Goal: Task Accomplishment & Management: Manage account settings

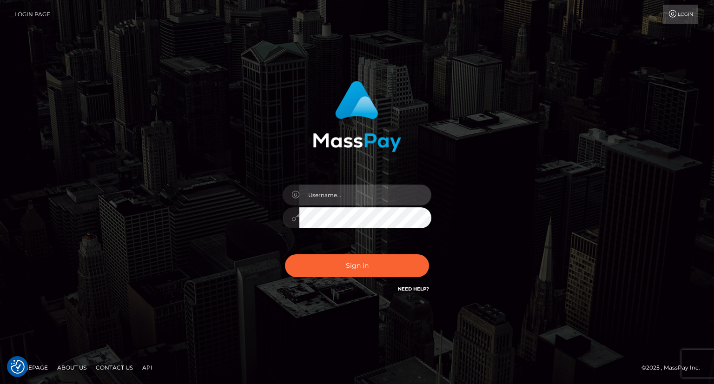
click at [334, 203] on input "text" at bounding box center [365, 195] width 132 height 21
type input "Mirasol.spree"
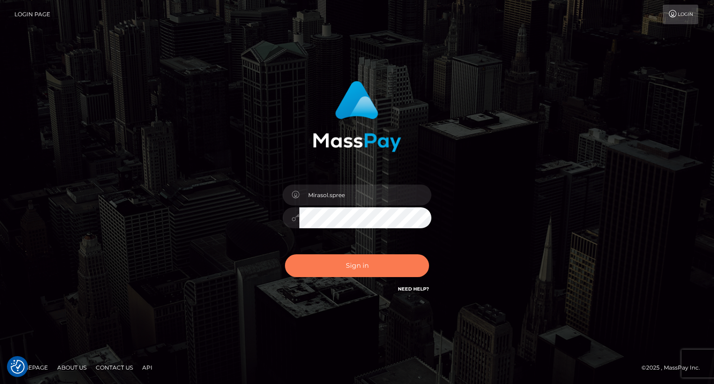
click at [347, 257] on button "Sign in" at bounding box center [357, 265] width 144 height 23
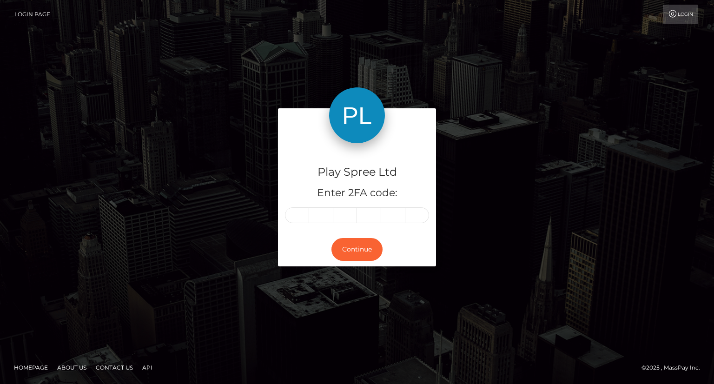
click at [297, 224] on div "Play Spree Ltd Enter 2FA code:" at bounding box center [357, 187] width 158 height 89
click at [300, 216] on input "text" at bounding box center [297, 215] width 24 height 16
type input "3"
type input "9"
type input "0"
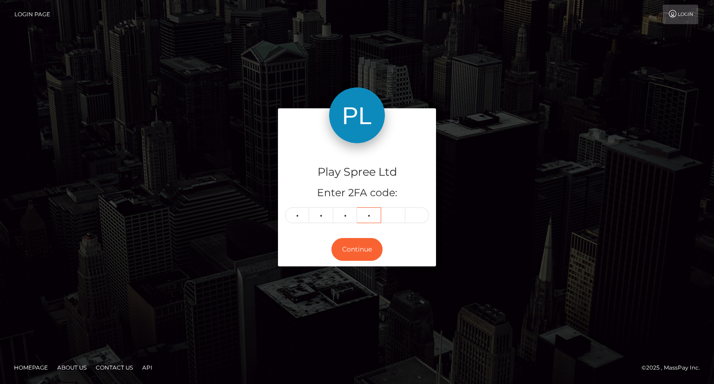
type input "2"
type input "8"
type input "5"
click at [359, 250] on button "Continue" at bounding box center [356, 249] width 51 height 23
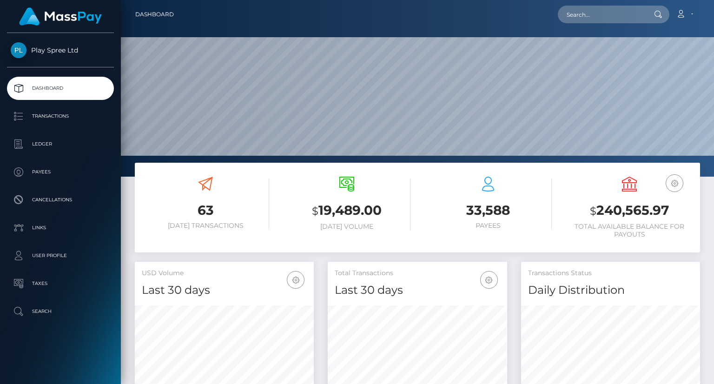
scroll to position [165, 178]
drag, startPoint x: 0, startPoint y: 0, endPoint x: 668, endPoint y: 211, distance: 700.6
click at [668, 211] on h3 "$ 240,565.97" at bounding box center [629, 210] width 127 height 19
copy h3 "$ 240,565.97"
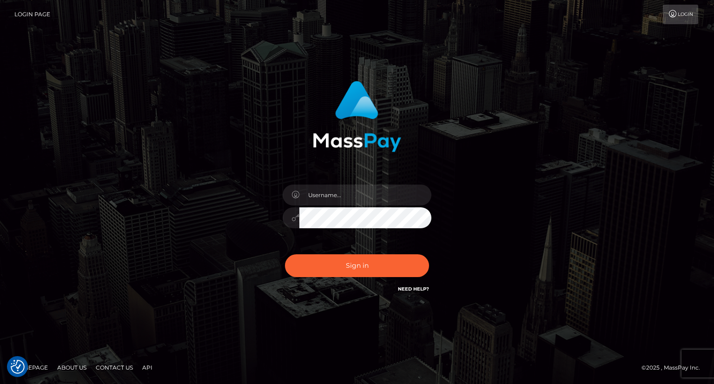
click at [237, 382] on footer "Homepage About Us Contact Us API © 2025 , MassPay Inc." at bounding box center [357, 367] width 714 height 33
